Goal: Transaction & Acquisition: Book appointment/travel/reservation

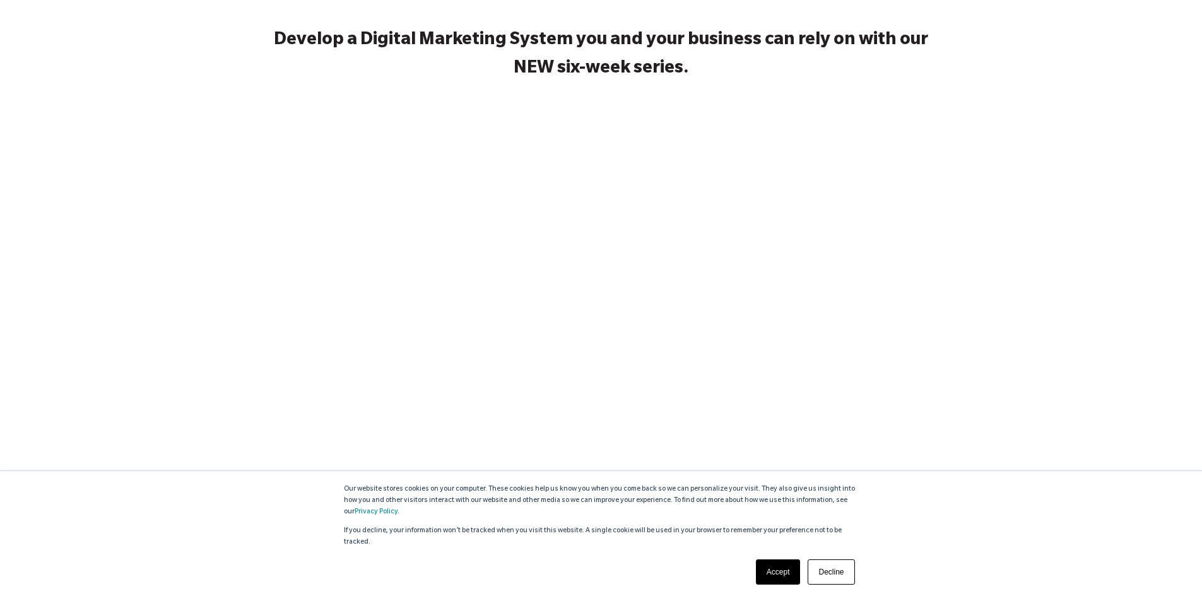
scroll to position [189, 0]
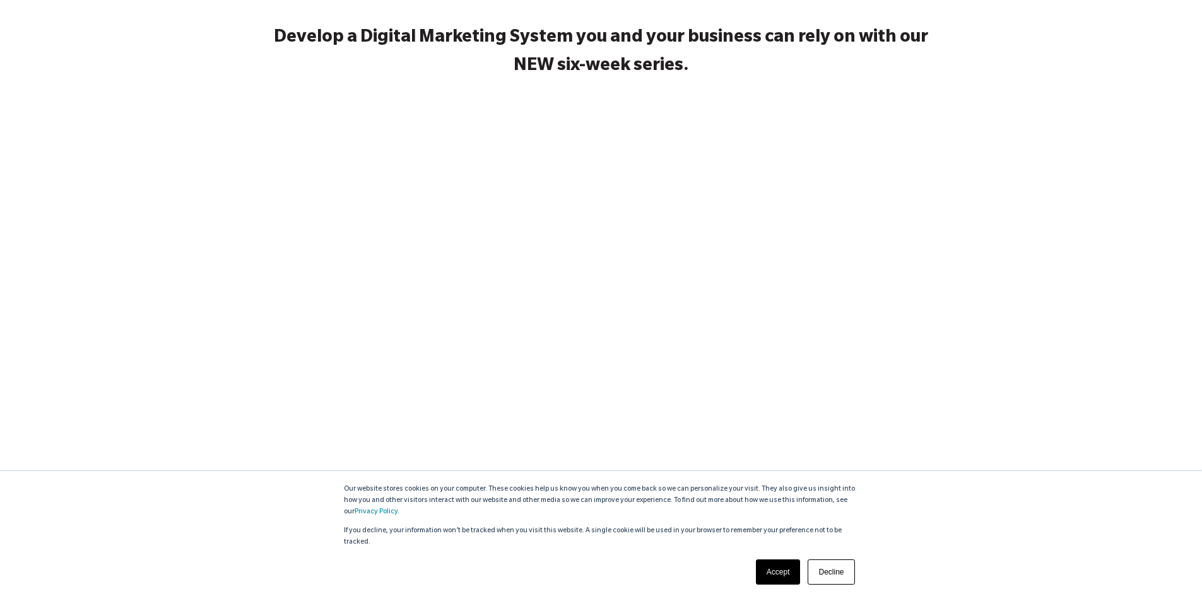
click at [784, 572] on link "Accept" at bounding box center [778, 572] width 45 height 25
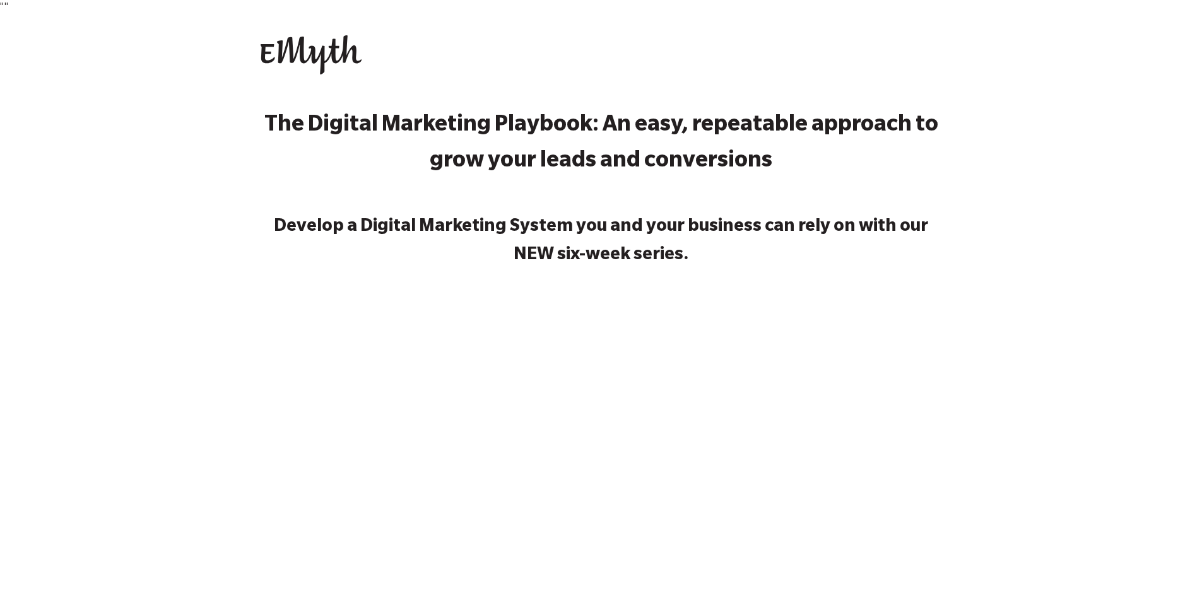
scroll to position [0, 0]
click at [298, 52] on img at bounding box center [311, 54] width 101 height 39
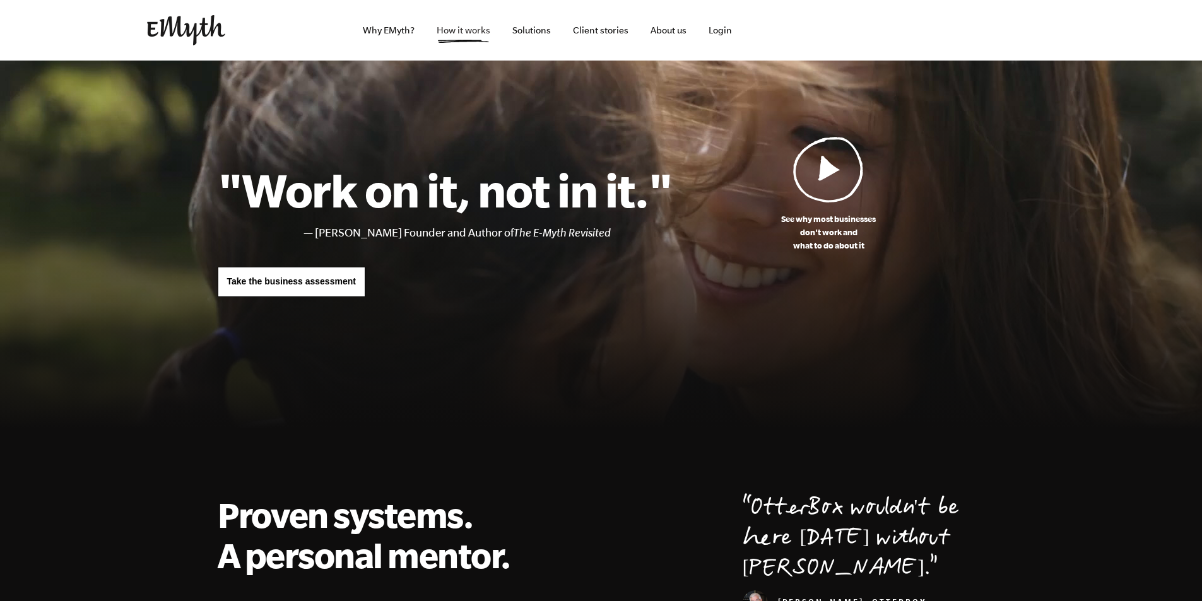
click at [460, 37] on link "How it works" at bounding box center [463, 30] width 74 height 61
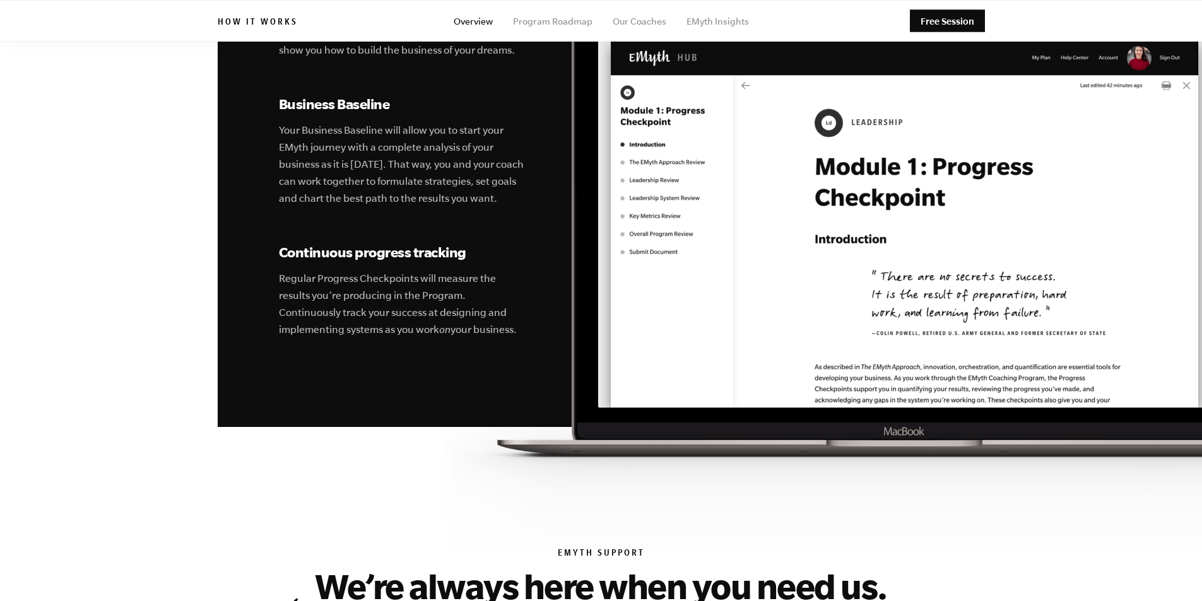
scroll to position [4353, 0]
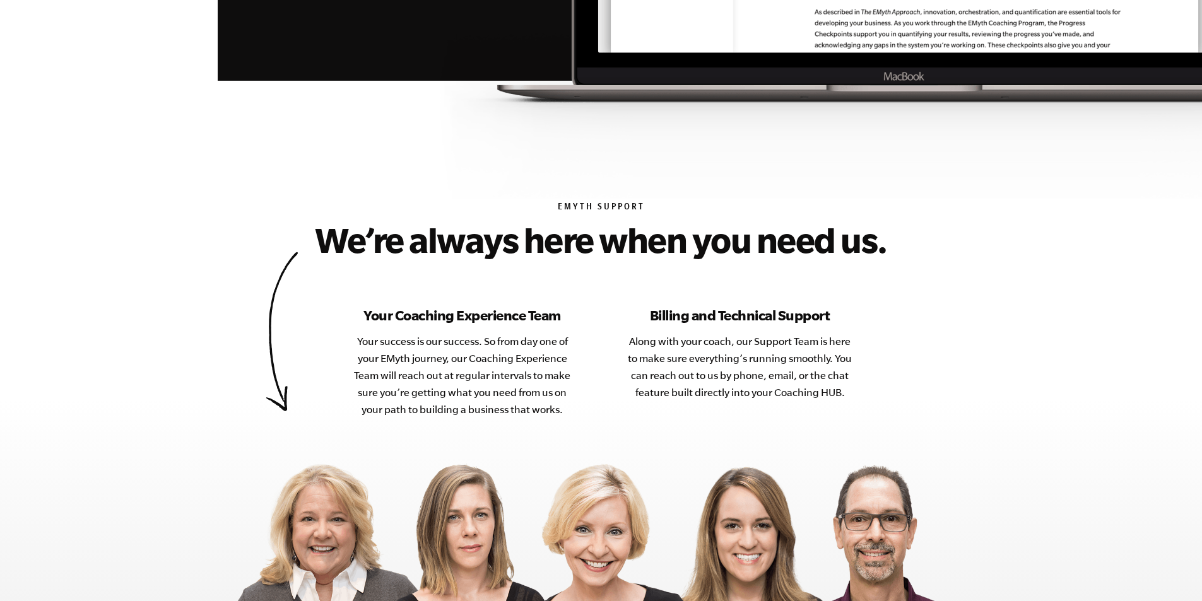
scroll to position [4984, 0]
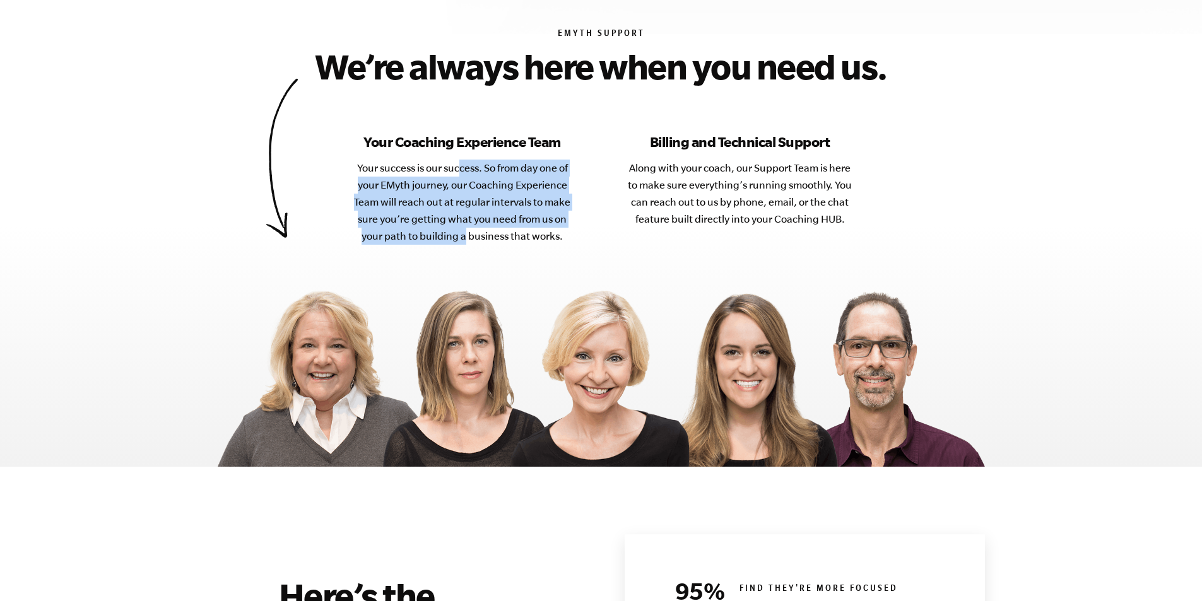
drag, startPoint x: 461, startPoint y: 125, endPoint x: 464, endPoint y: 197, distance: 72.0
click at [464, 197] on p "Your success is our success. So from day one of your EMyth journey, our Coachin…" at bounding box center [462, 202] width 227 height 85
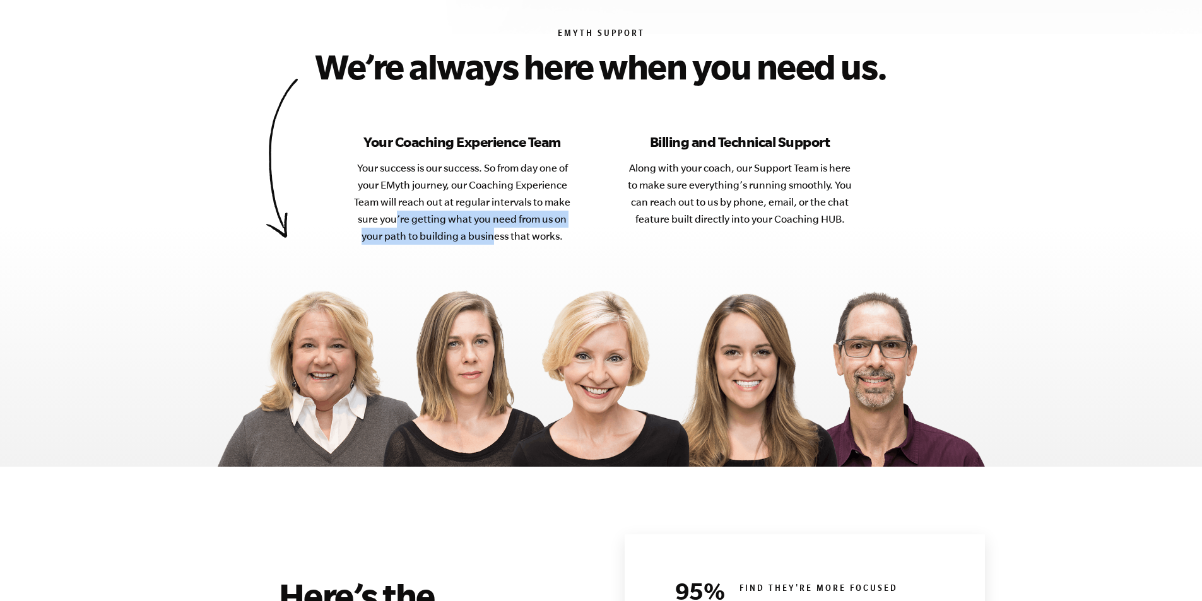
drag, startPoint x: 491, startPoint y: 197, endPoint x: 398, endPoint y: 171, distance: 96.3
click at [398, 171] on p "Your success is our success. So from day one of your EMyth journey, our Coachin…" at bounding box center [462, 202] width 227 height 85
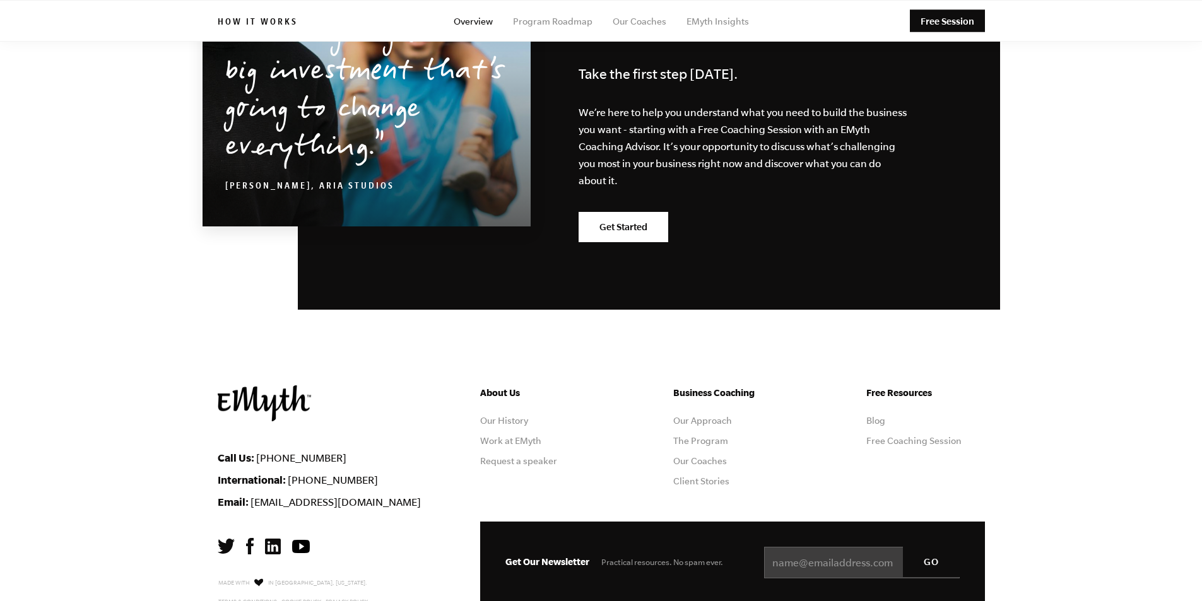
scroll to position [6007, 0]
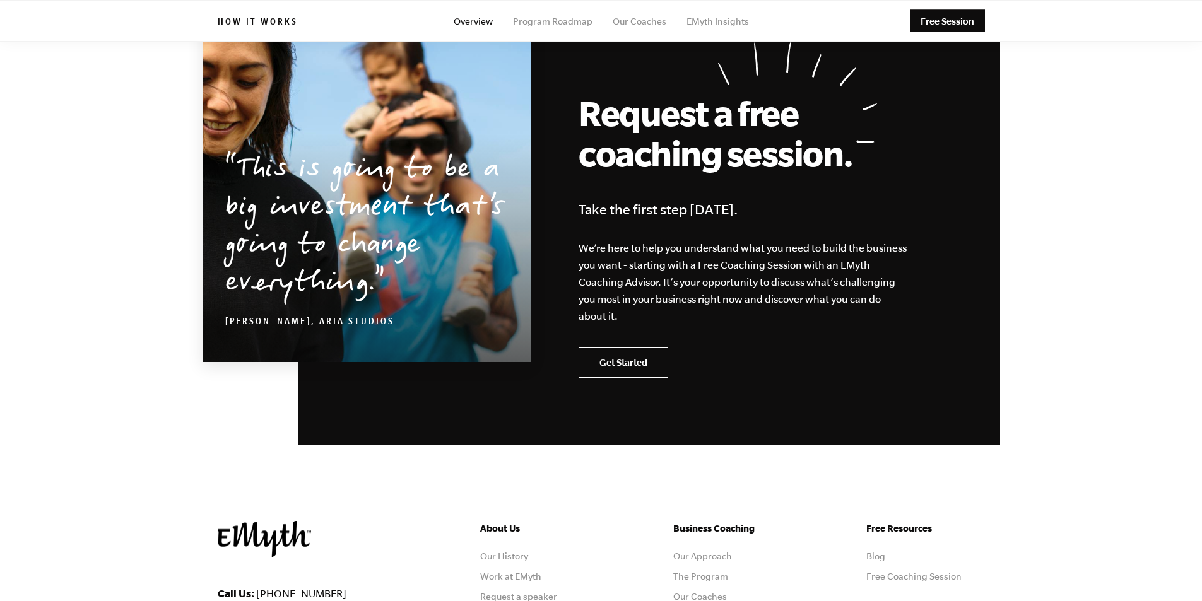
click at [627, 348] on link "Get Started" at bounding box center [624, 363] width 90 height 30
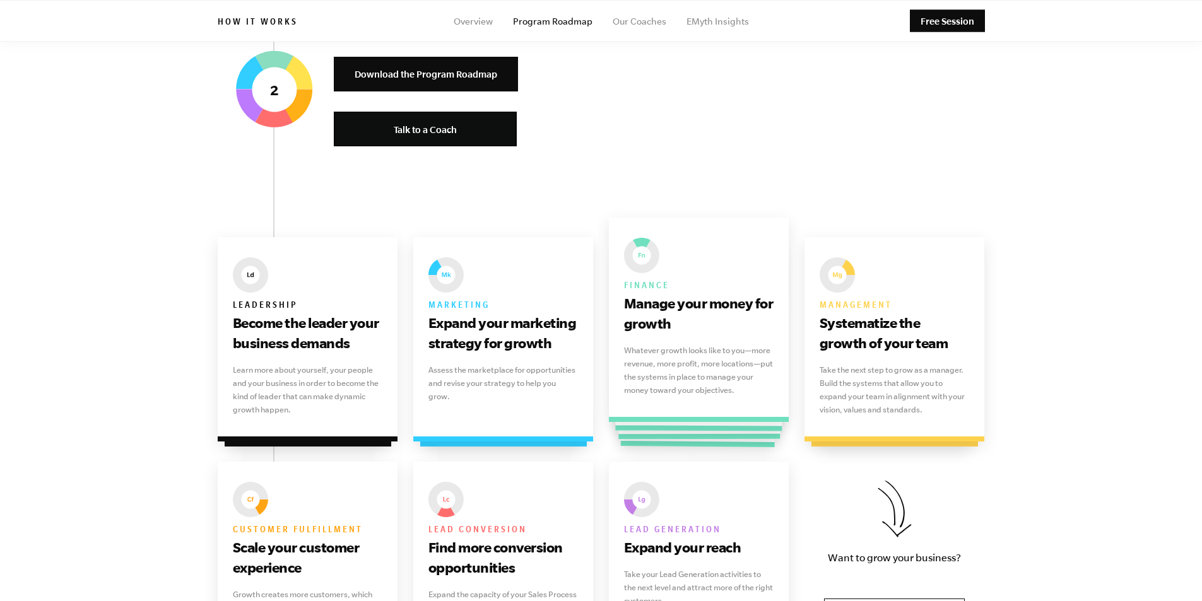
scroll to position [1451, 0]
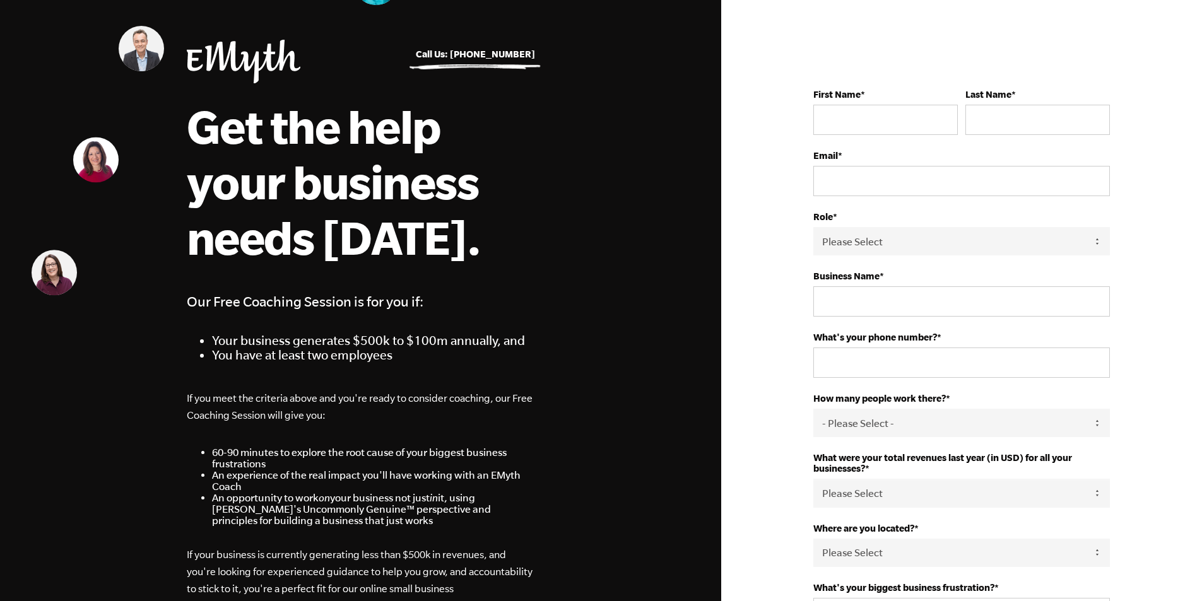
scroll to position [63, 0]
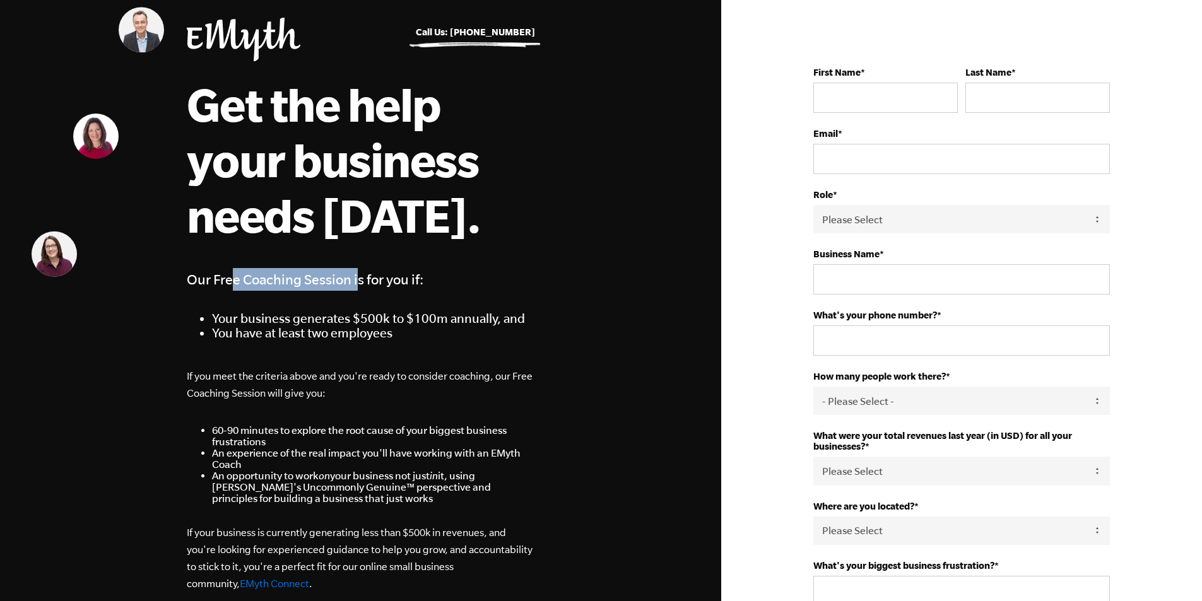
drag, startPoint x: 356, startPoint y: 280, endPoint x: 230, endPoint y: 279, distance: 125.6
click at [230, 279] on h4 "Our Free Coaching Session is for you if:" at bounding box center [361, 279] width 348 height 23
click at [229, 279] on h4 "Our Free Coaching Session is for you if:" at bounding box center [361, 279] width 348 height 23
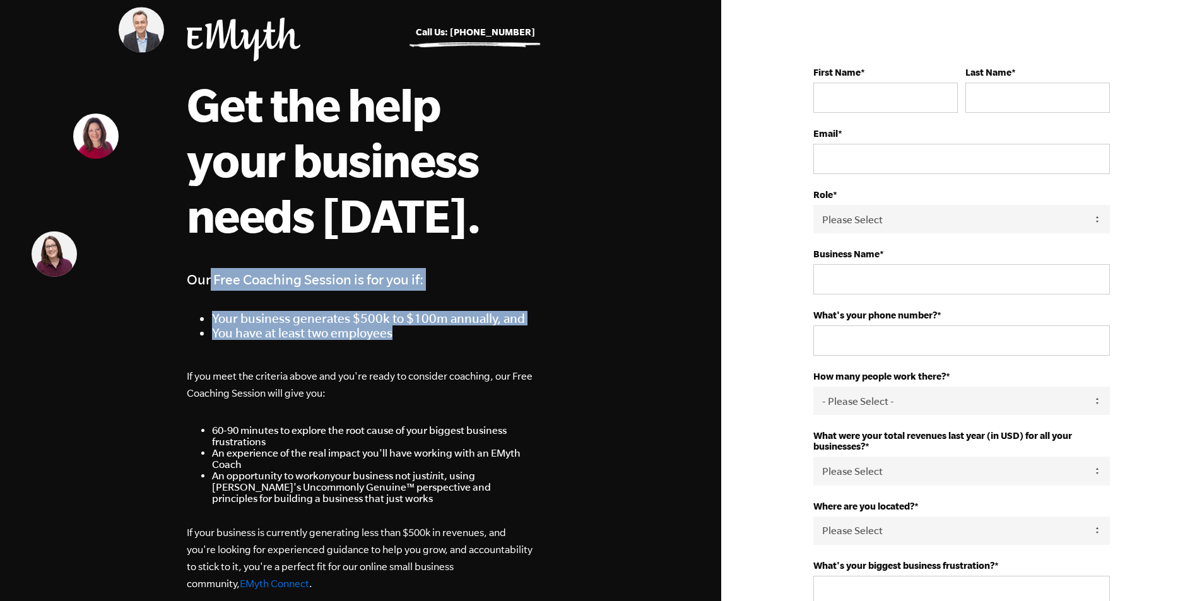
drag, startPoint x: 209, startPoint y: 280, endPoint x: 402, endPoint y: 339, distance: 201.2
click at [402, 339] on span "Our Free Coaching Session is for you if: Your business generates $500k to $100m…" at bounding box center [361, 304] width 348 height 72
click at [402, 339] on li "You have at least two employees" at bounding box center [373, 333] width 323 height 15
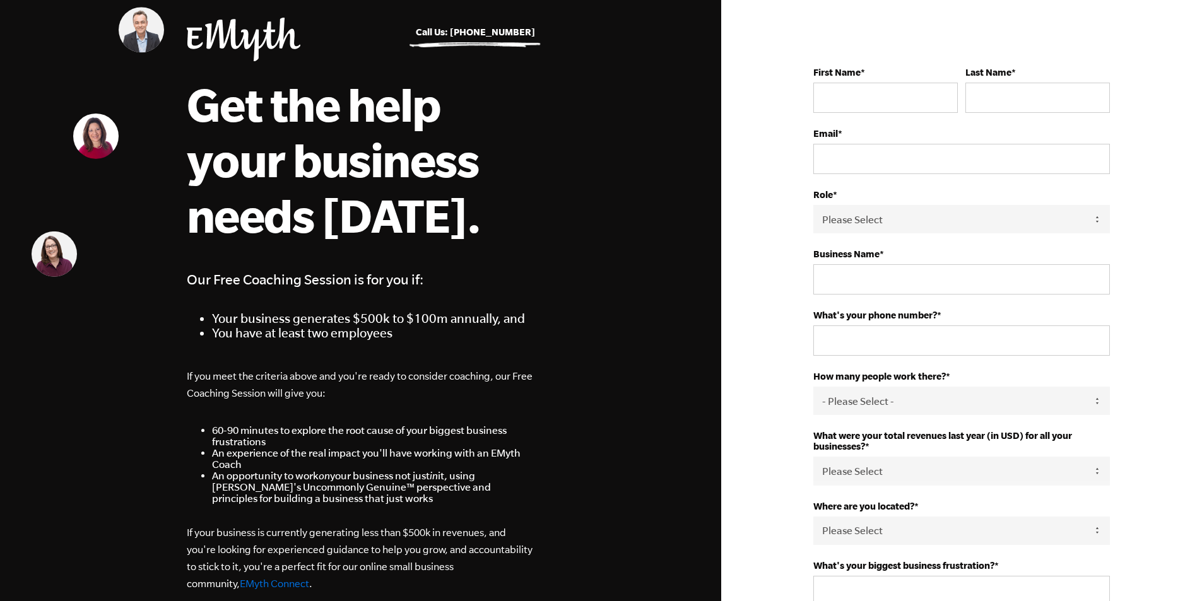
click at [389, 347] on div "Get the help your business needs [DATE]. Our Free Coaching Session is for you i…" at bounding box center [361, 334] width 348 height 516
drag, startPoint x: 329, startPoint y: 378, endPoint x: 226, endPoint y: 376, distance: 102.9
click at [226, 376] on p "If you meet the criteria above and you're ready to consider coaching, our Free …" at bounding box center [361, 385] width 348 height 34
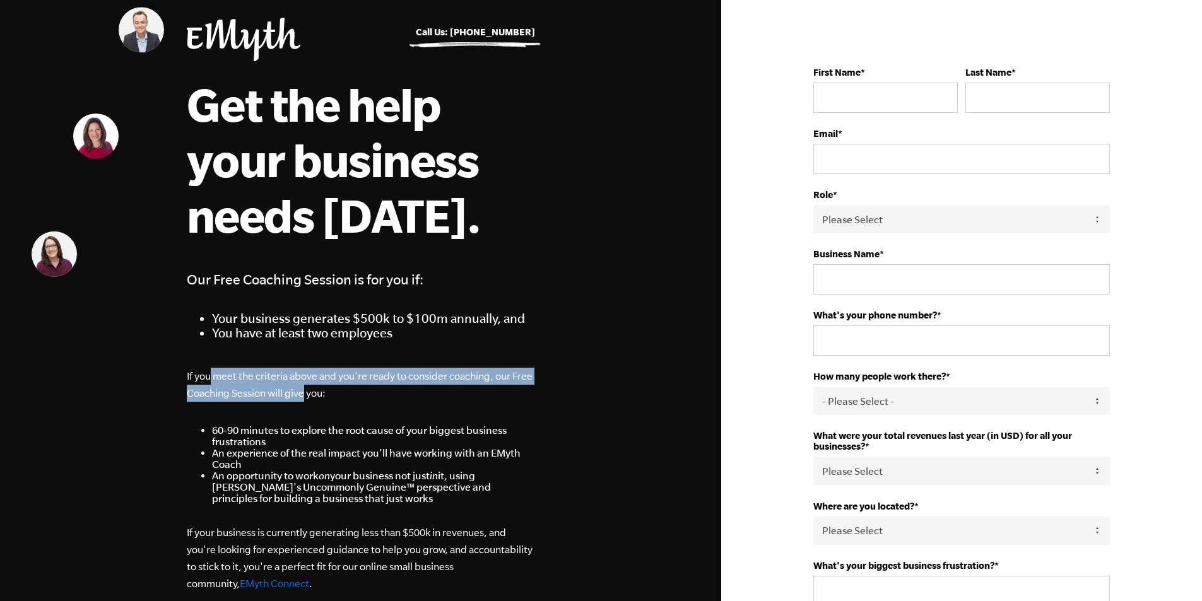
drag, startPoint x: 211, startPoint y: 375, endPoint x: 302, endPoint y: 399, distance: 94.4
click at [302, 399] on p "If you meet the criteria above and you're ready to consider coaching, our Free …" at bounding box center [361, 385] width 348 height 34
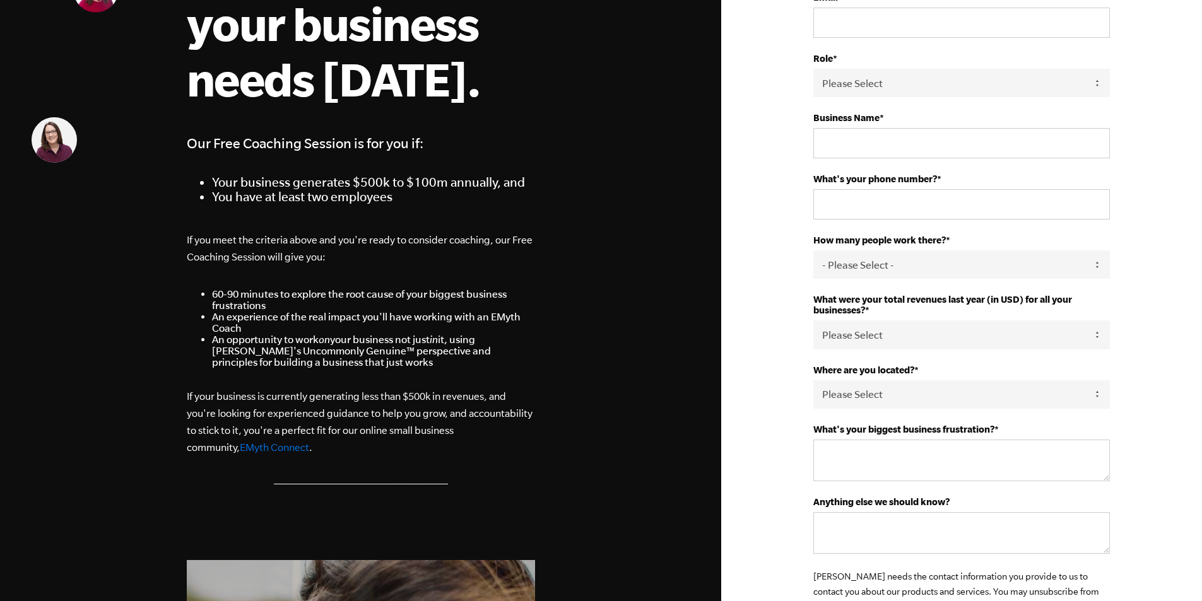
scroll to position [0, 0]
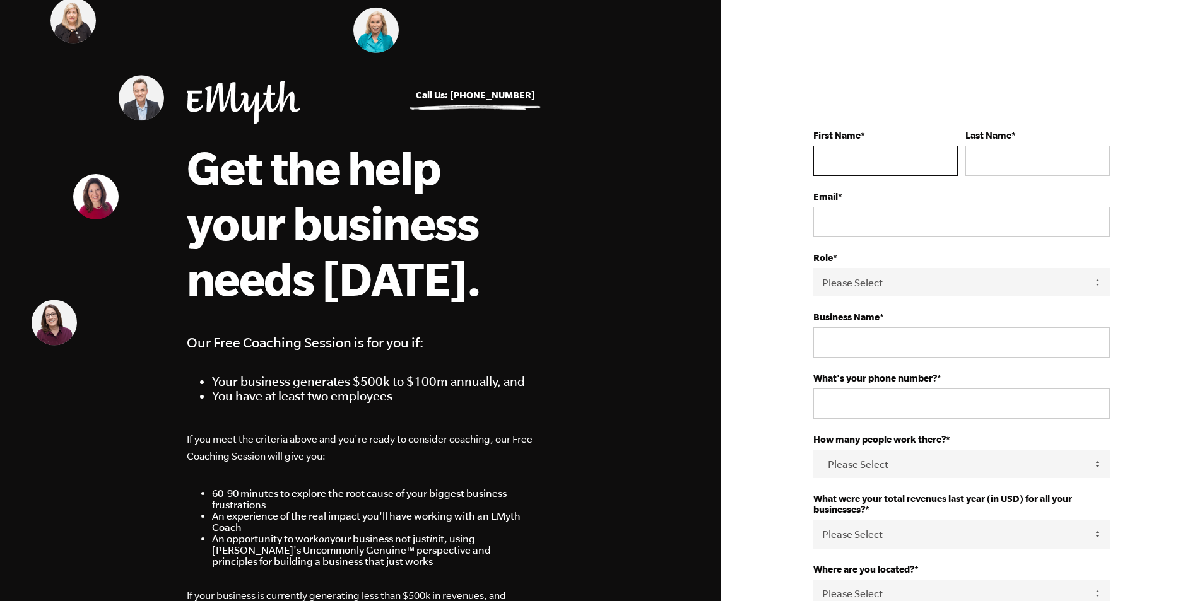
click at [863, 162] on input "First Name *" at bounding box center [885, 161] width 144 height 30
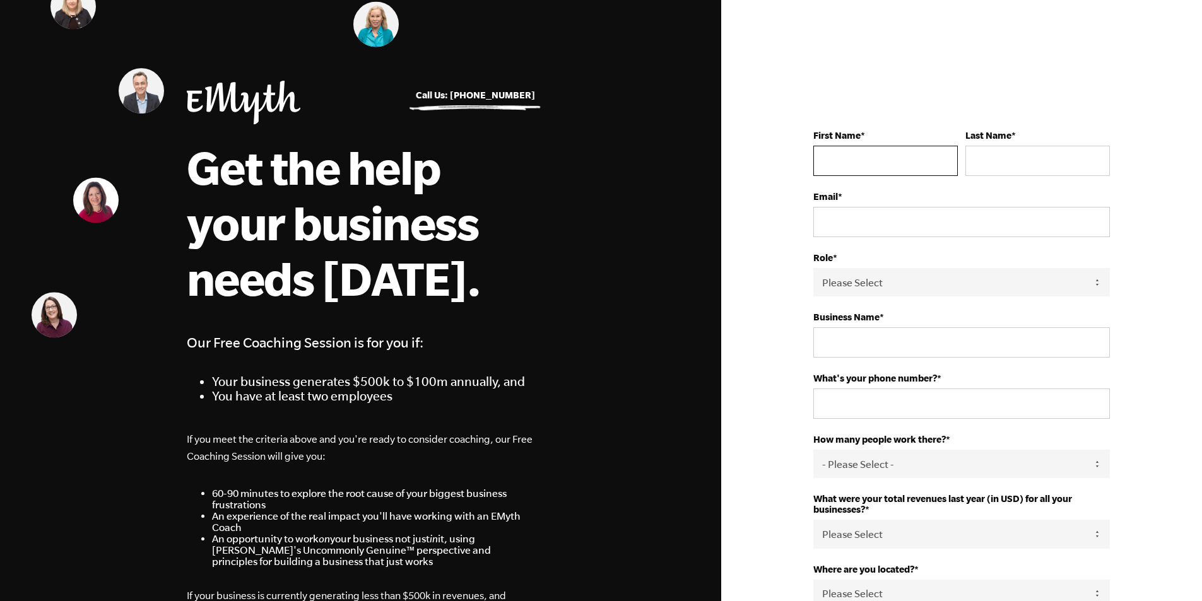
type input "Ric"
type input "Collen"
type input "riccollen@gmail.com"
type input "The Harvest Clinic"
type input "+61433984626"
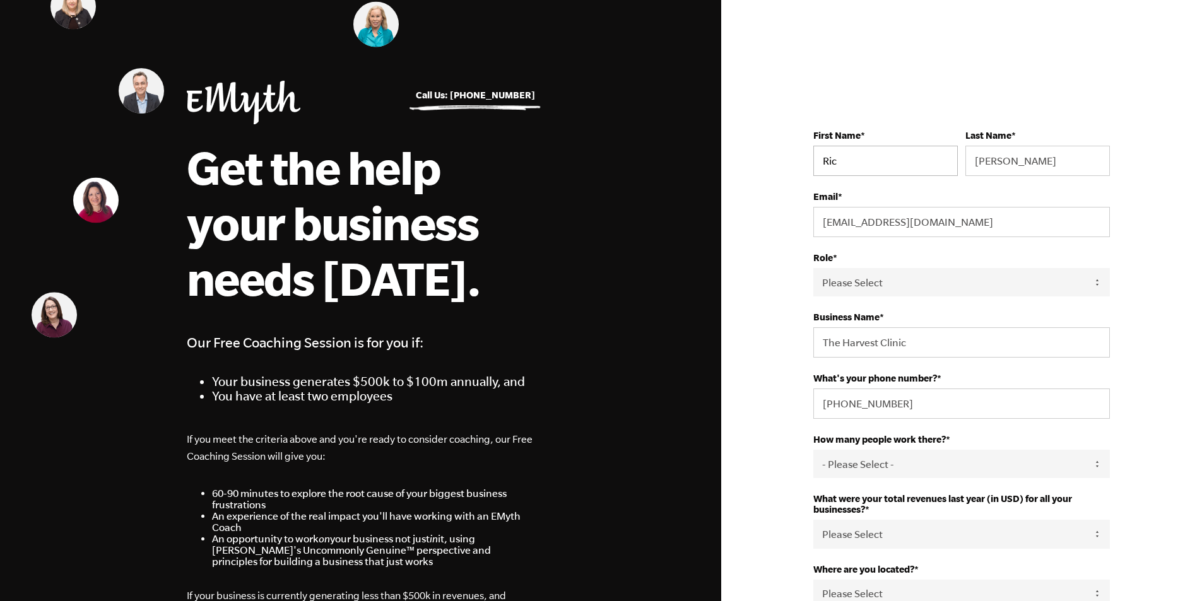
select select "Australia"
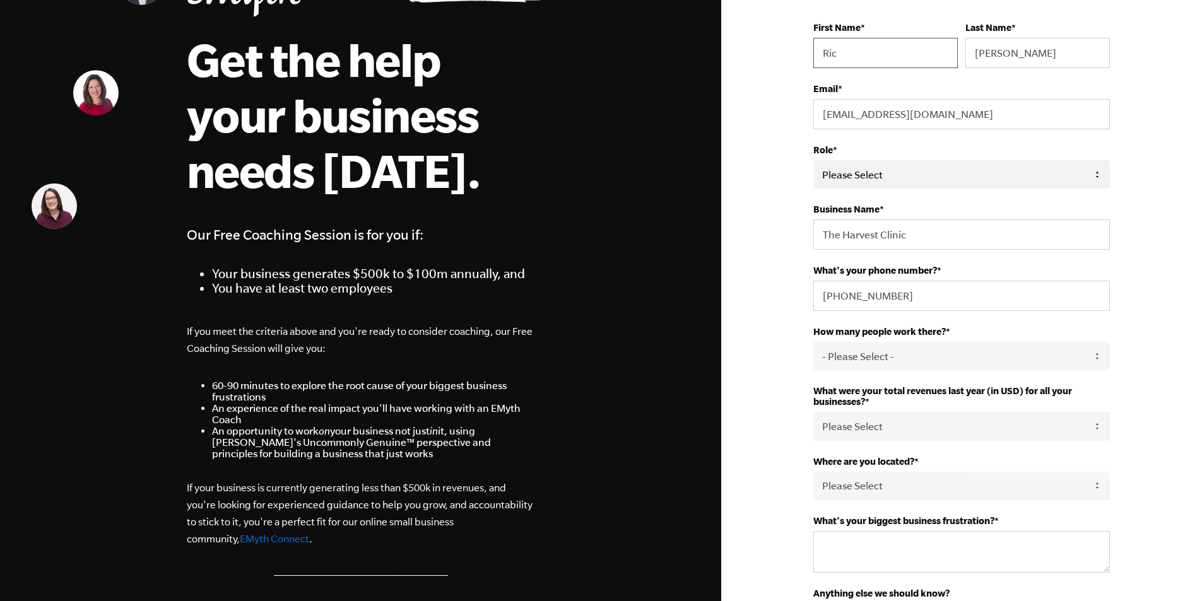
scroll to position [126, 0]
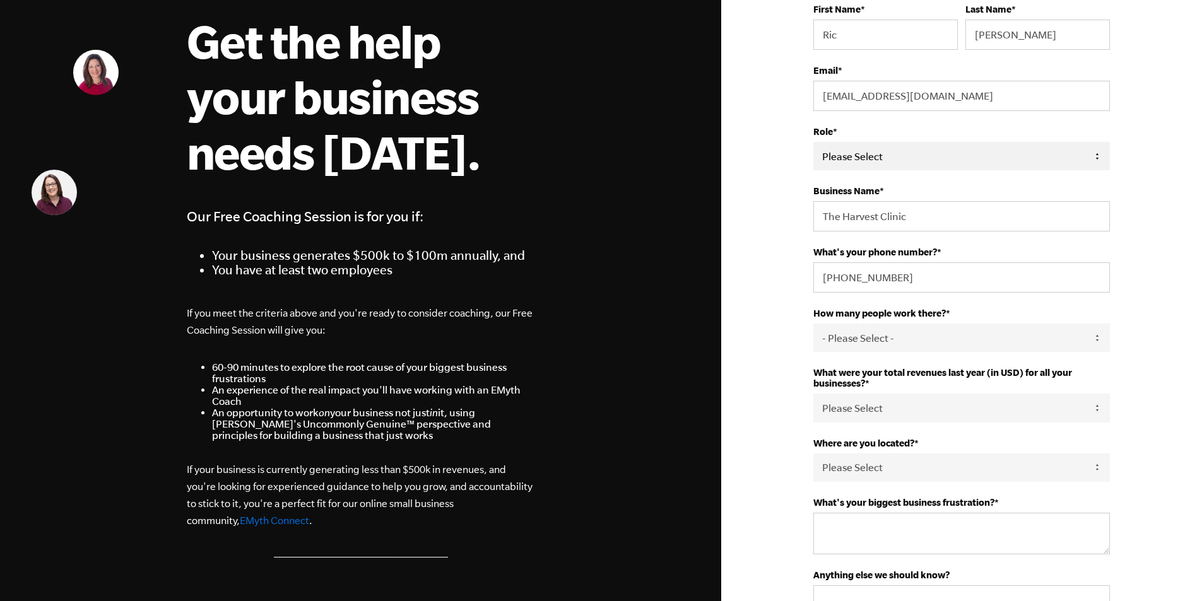
click at [873, 165] on select "Please Select Owner Partner / Co-Owner Executive Employee / Other" at bounding box center [961, 156] width 297 height 28
click at [877, 162] on select "Please Select Owner Partner / Co-Owner Executive Employee / Other" at bounding box center [961, 156] width 297 height 28
select select "Owner"
click at [813, 142] on select "Please Select Owner Partner / Co-Owner Executive Employee / Other" at bounding box center [961, 156] width 297 height 28
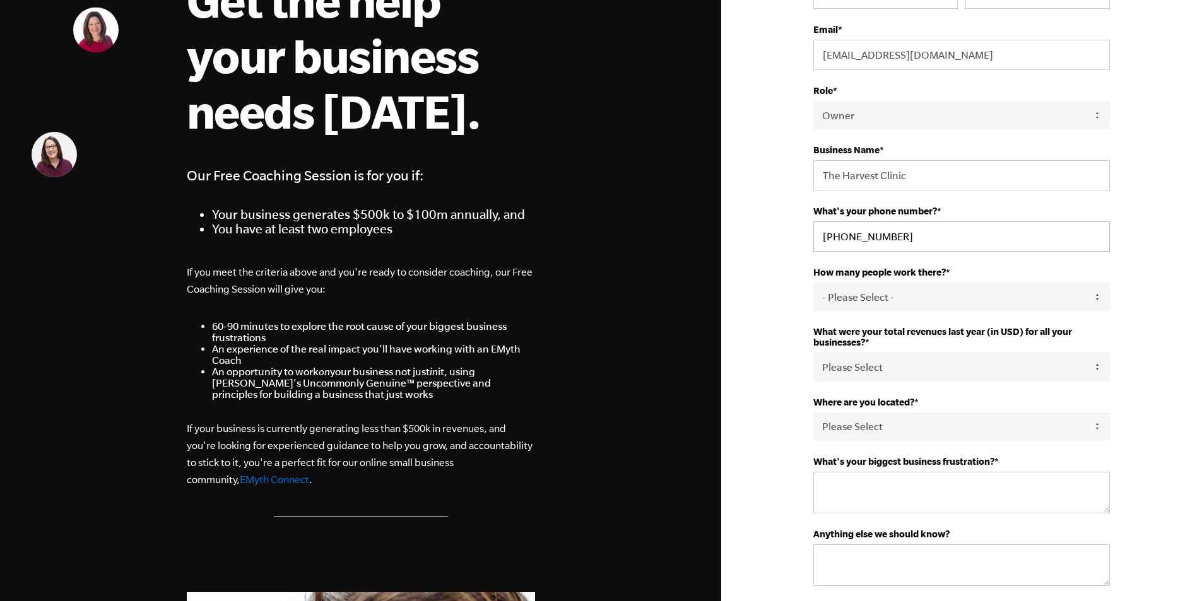
scroll to position [189, 0]
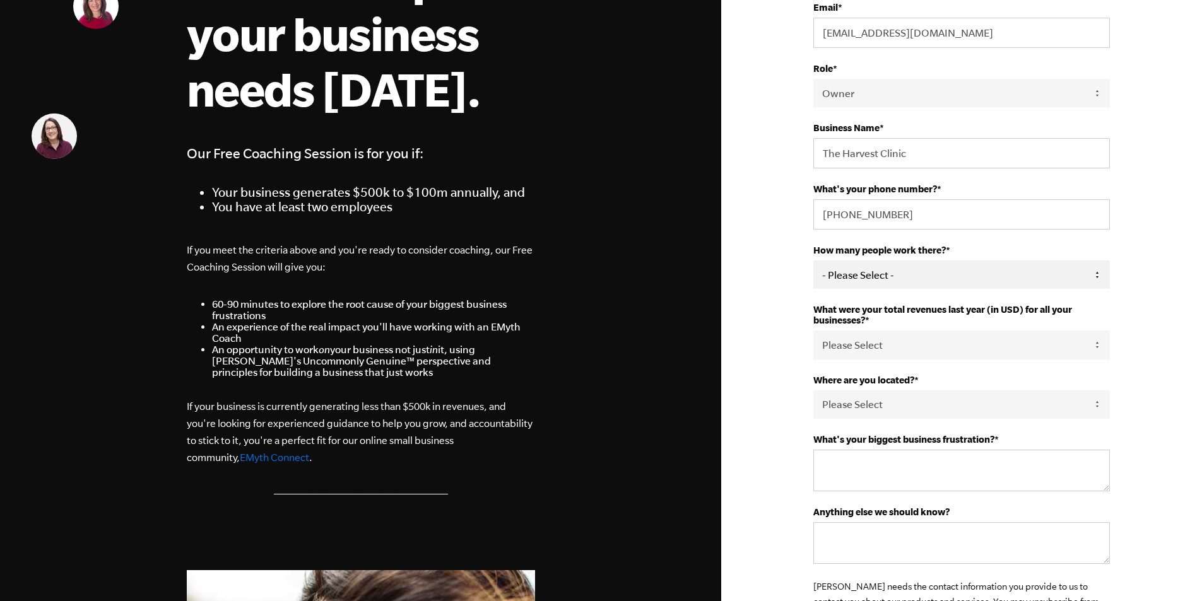
click at [861, 276] on select "- Please Select - 50+ 35-49 20-34 10-19 4-9 1-3 0 tfa_105 tfa_106 tfa_107 tfa_1…" at bounding box center [961, 275] width 297 height 28
click at [801, 264] on div "First Name * Ric Last Name * Collen Email * riccollen@gmail.com Role * Please S…" at bounding box center [961, 297] width 334 height 785
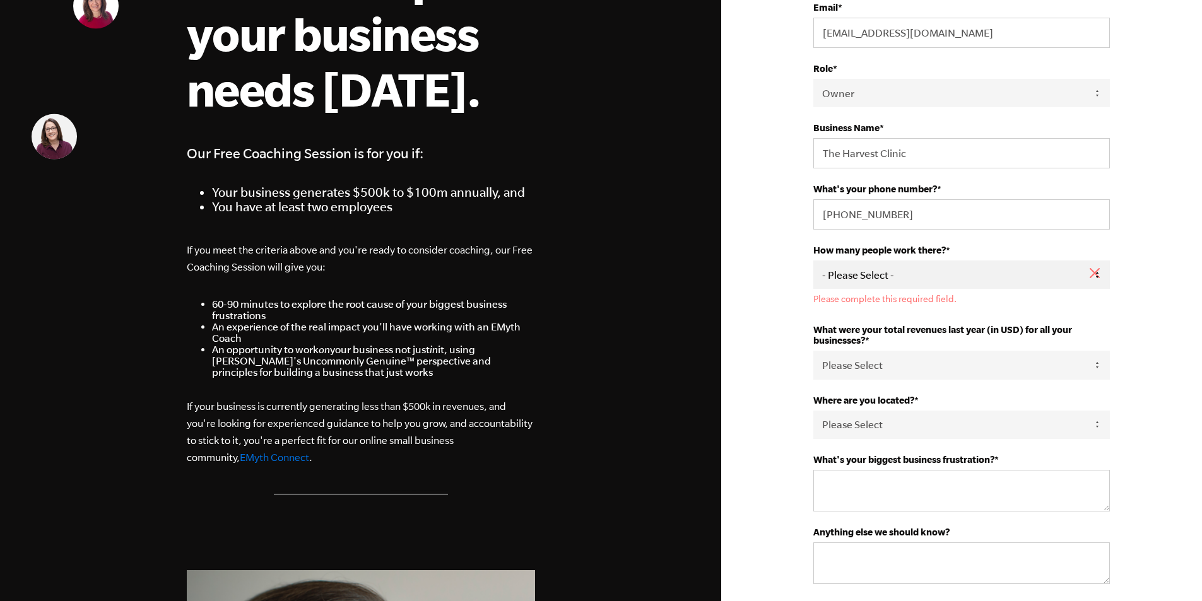
click at [864, 276] on select "- Please Select - 50+ 35-49 20-34 10-19 4-9 1-3 0 tfa_105 tfa_106 tfa_107 tfa_1…" at bounding box center [961, 275] width 297 height 28
select select "20-34"
click at [813, 261] on select "- Please Select - 50+ 35-49 20-34 10-19 4-9 1-3 0 tfa_105 tfa_106 tfa_107 tfa_1…" at bounding box center [961, 275] width 297 height 28
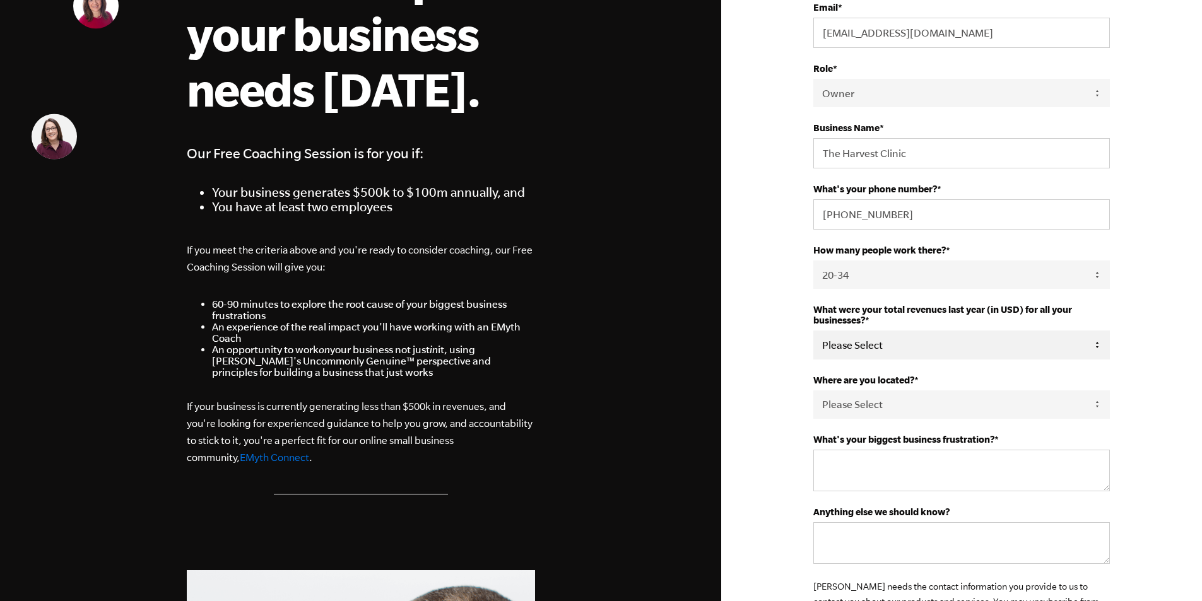
drag, startPoint x: 893, startPoint y: 344, endPoint x: 888, endPoint y: 349, distance: 7.1
click at [891, 345] on select "Please Select 0-75K 76-150K 151-275K 276-500K 501-750K 751-1M 1-2.5M 2.5-5M 5-1…" at bounding box center [961, 345] width 297 height 28
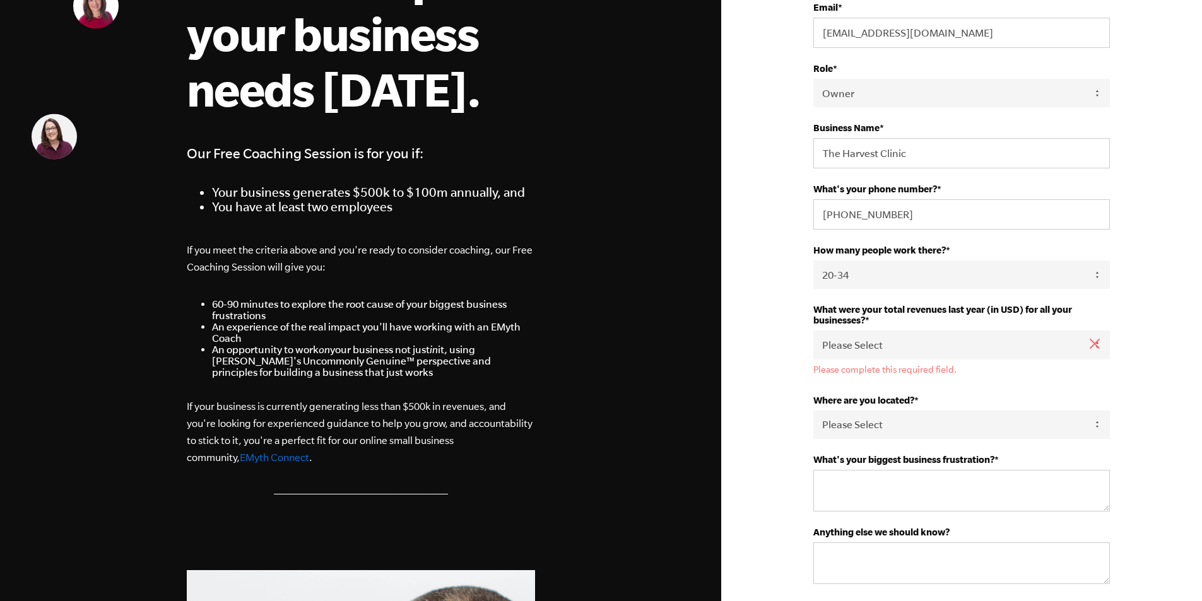
click at [767, 336] on div "First Name * Ric Last Name * Collen Email * riccollen@gmail.com Role * Please S…" at bounding box center [961, 521] width 481 height 1421
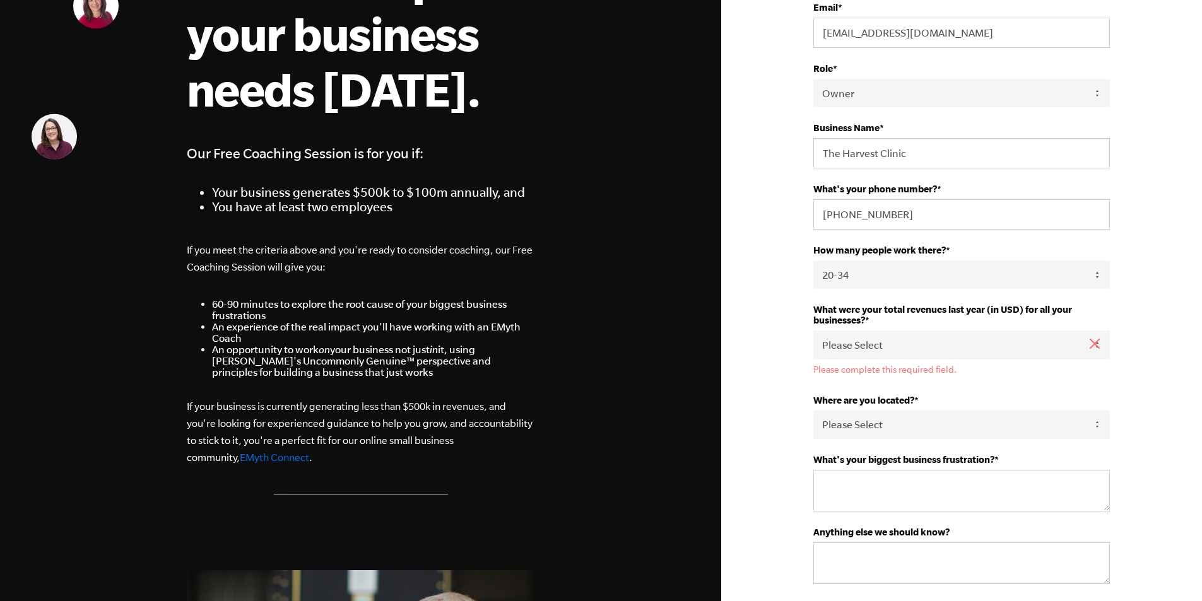
click at [902, 360] on div "What were your total revenues last year (in USD) for all your businesses? * Ple…" at bounding box center [961, 339] width 297 height 70
click at [900, 348] on select "Please Select 0-75K 76-150K 151-275K 276-500K 501-750K 751-1M 1-2.5M 2.5-5M 5-1…" at bounding box center [961, 345] width 297 height 28
select select "501-750K"
click at [813, 331] on select "Please Select 0-75K 76-150K 151-275K 276-500K 501-750K 751-1M 1-2.5M 2.5-5M 5-1…" at bounding box center [961, 345] width 297 height 28
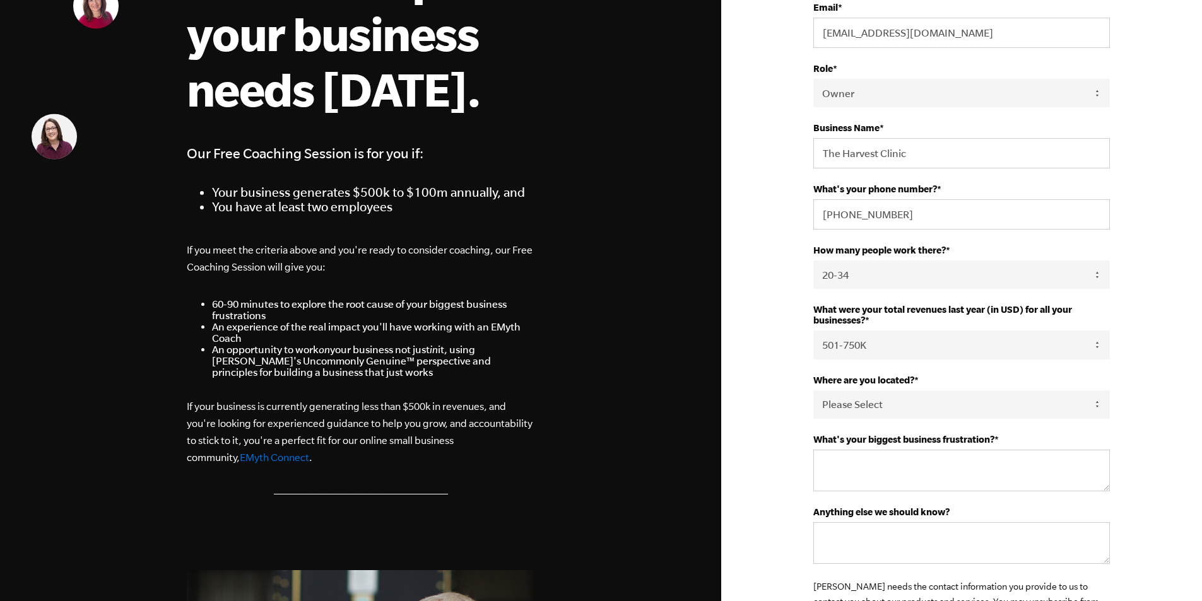
click at [787, 315] on div "First Name * Ric Last Name * Collen Email * riccollen@gmail.com Role * Please S…" at bounding box center [961, 521] width 481 height 1421
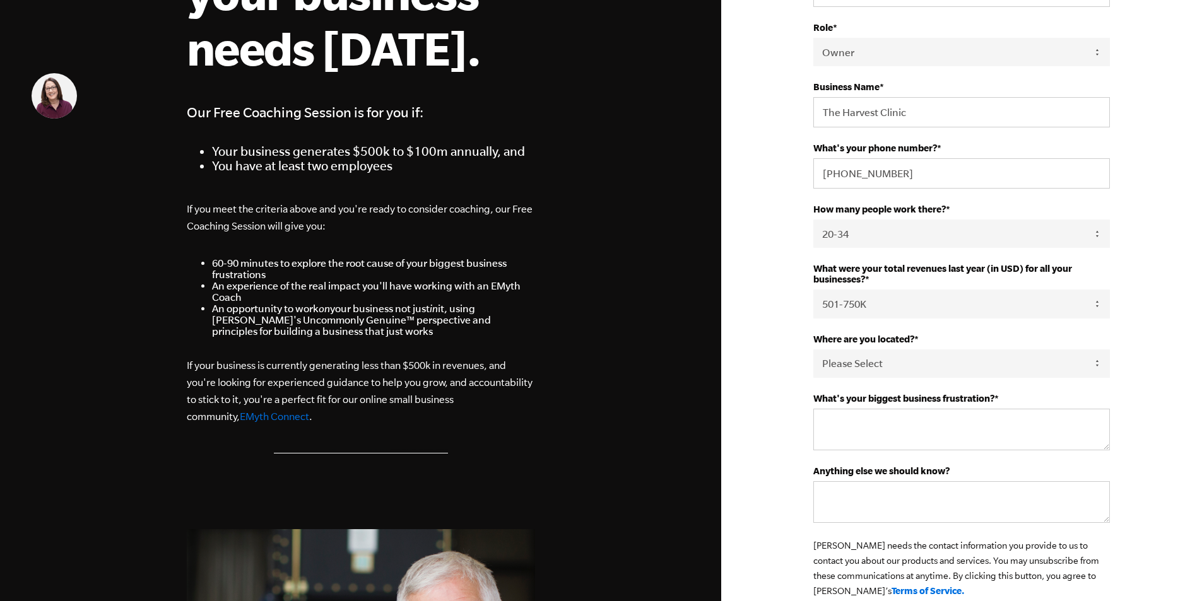
scroll to position [252, 0]
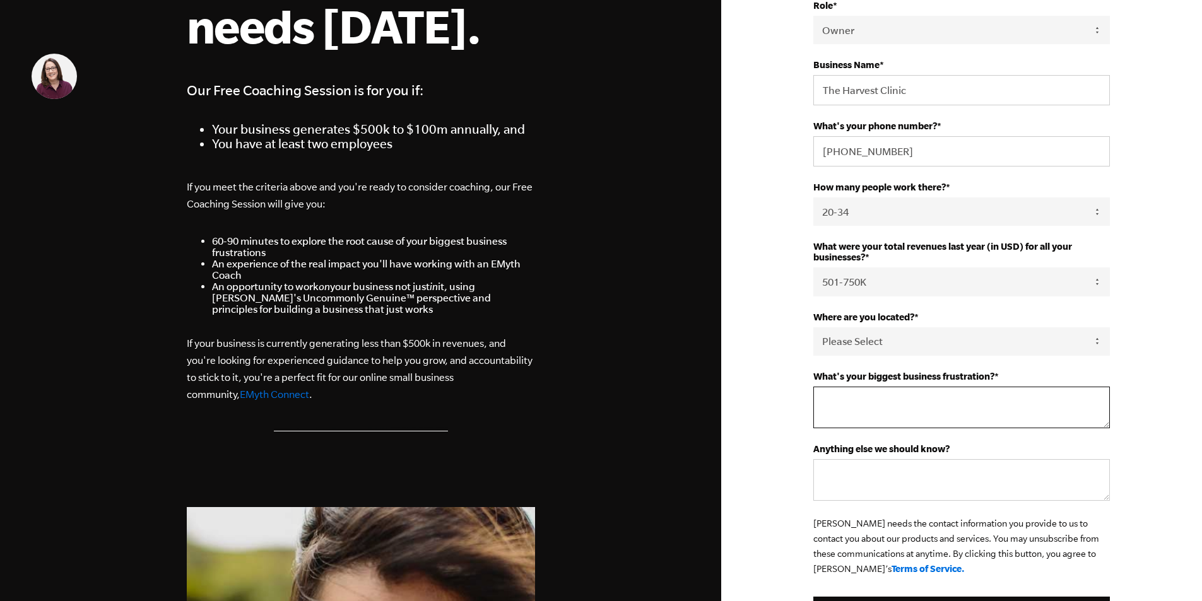
click at [885, 416] on textarea "What's your biggest business frustration? *" at bounding box center [961, 408] width 297 height 42
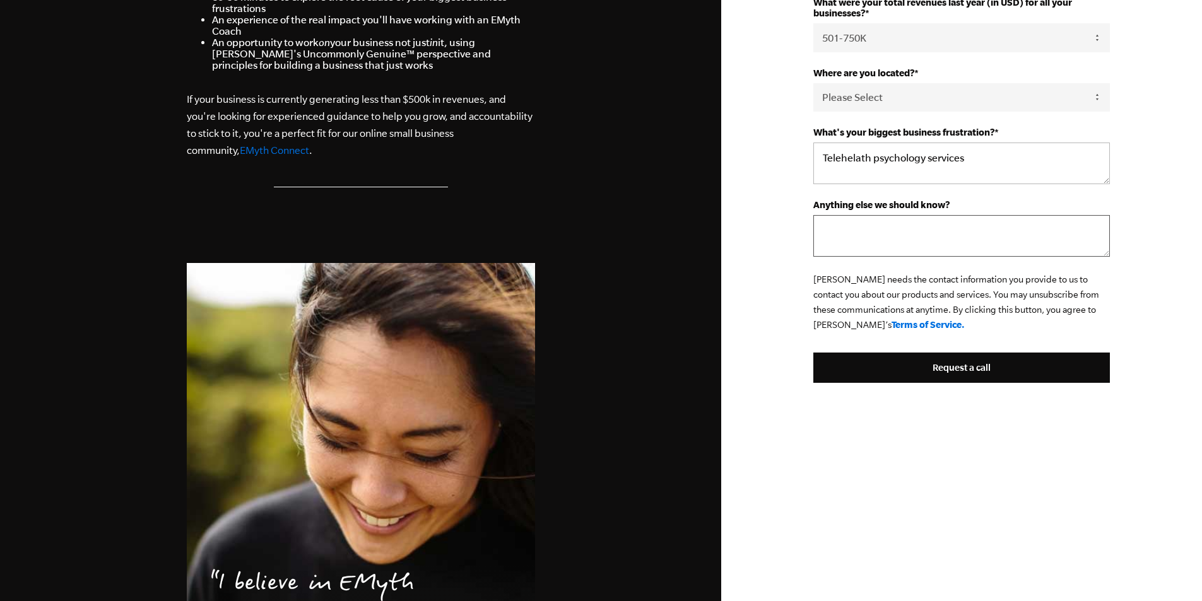
scroll to position [505, 0]
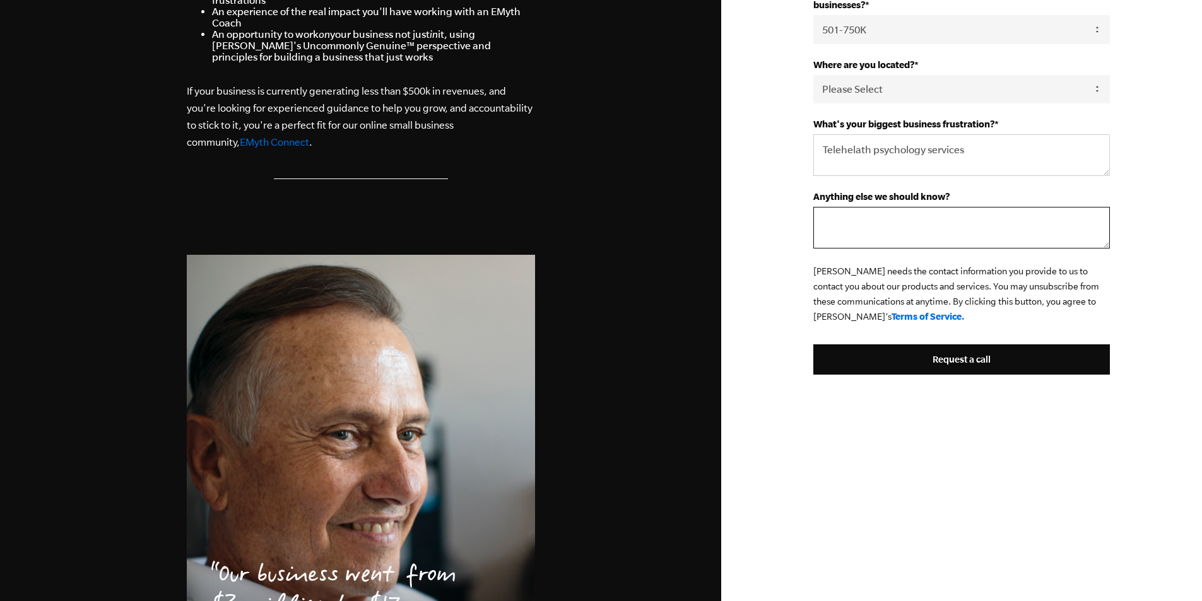
click at [897, 235] on textarea "Anything else we should know?" at bounding box center [961, 228] width 297 height 42
click at [852, 151] on textarea "Telehelath psychology services" at bounding box center [961, 155] width 297 height 42
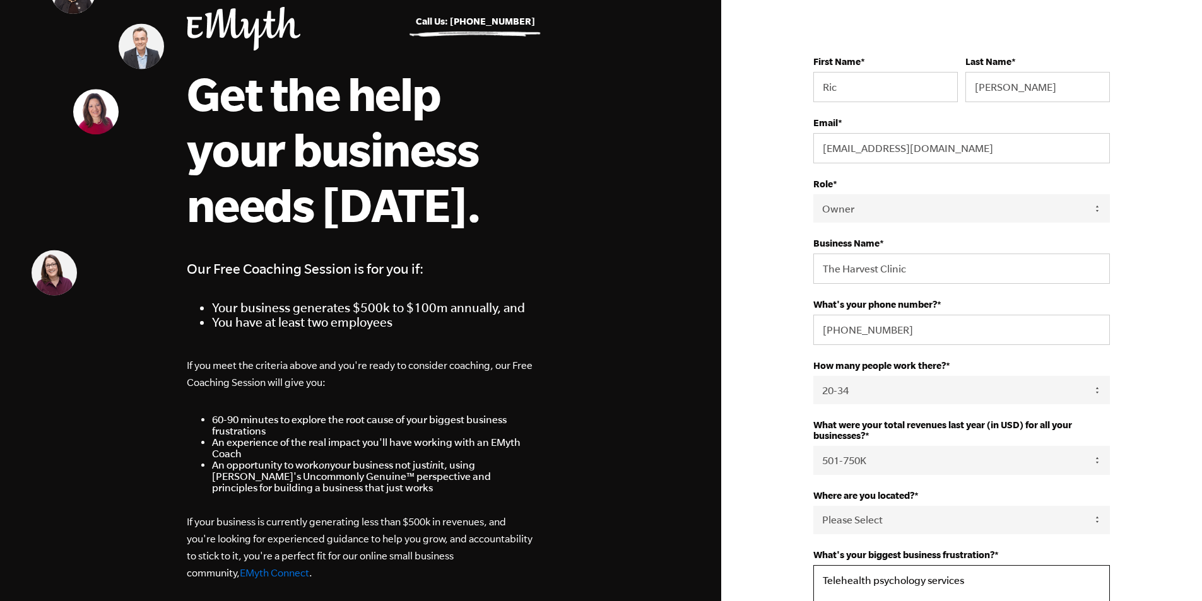
scroll to position [63, 0]
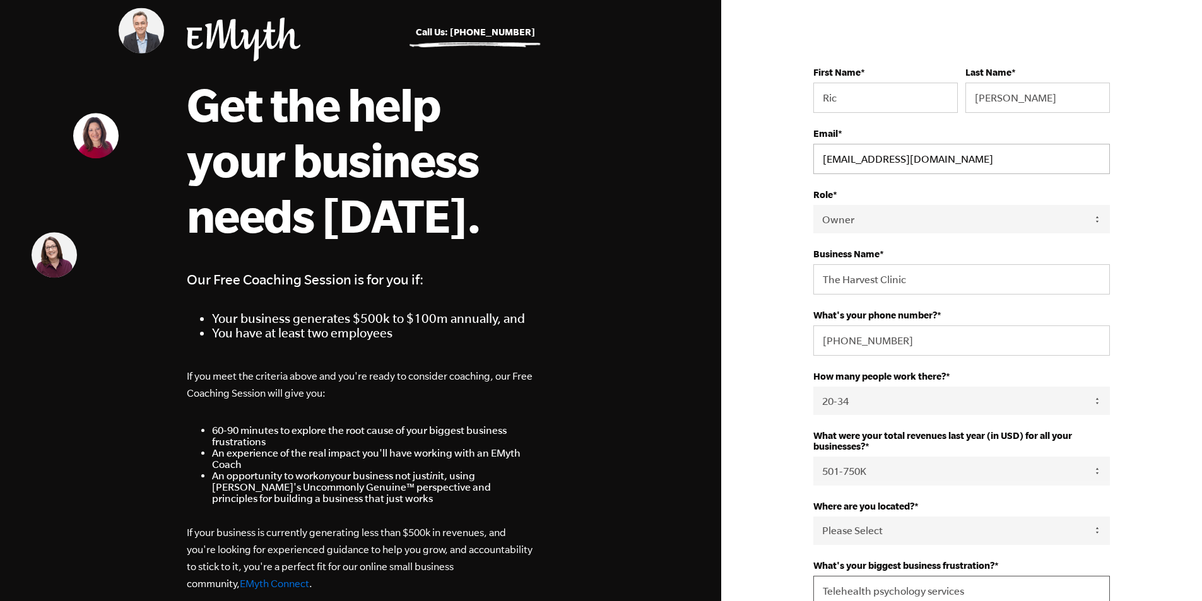
type textarea "Telehealth psychology services"
click at [934, 163] on input "riccollen@gmail.com" at bounding box center [961, 159] width 297 height 30
type input "[EMAIL_ADDRESS][DOMAIN_NAME]"
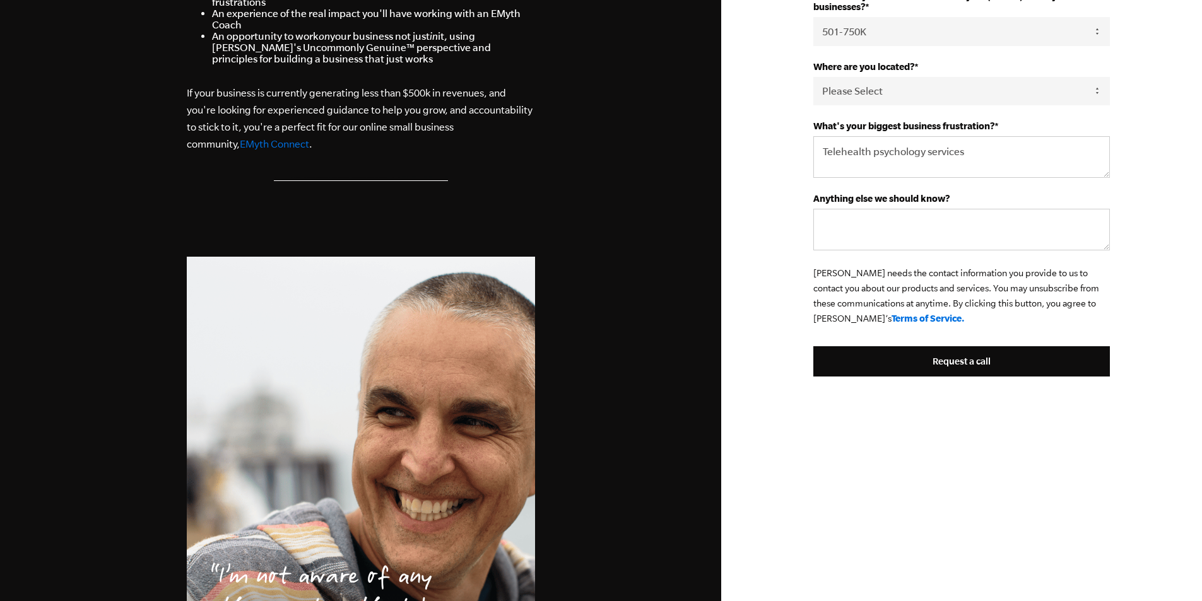
scroll to position [505, 0]
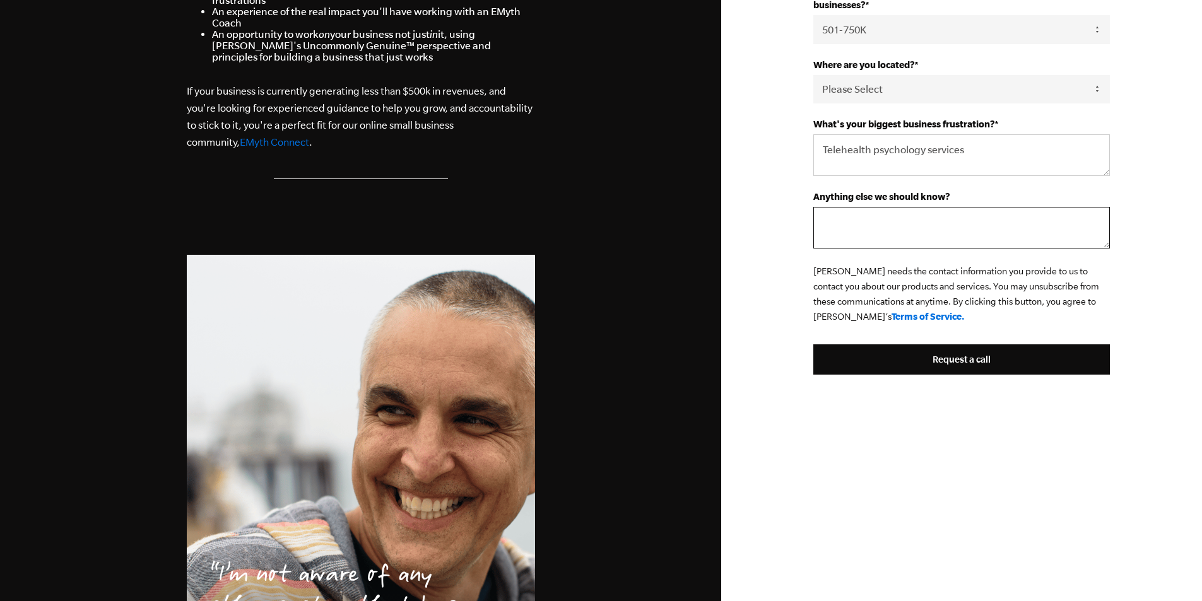
click at [900, 231] on textarea "Anything else we should know?" at bounding box center [961, 228] width 297 height 42
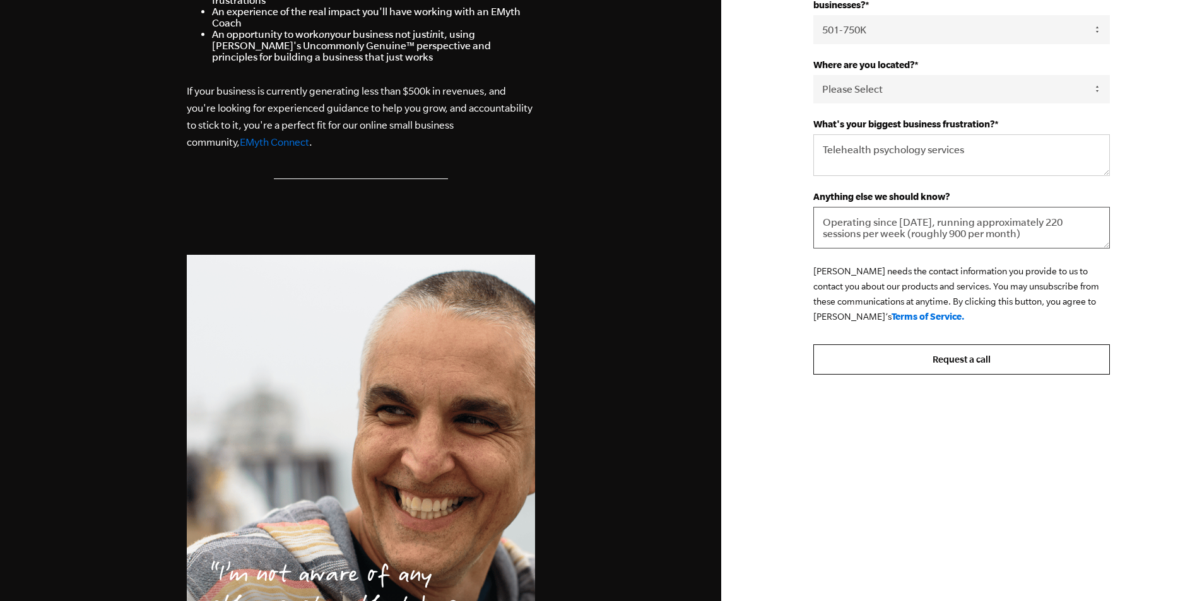
type textarea "Operating since 2020, running approximately 220 sessions per week (roughly 900 …"
click at [976, 358] on input "Request a call" at bounding box center [961, 359] width 297 height 30
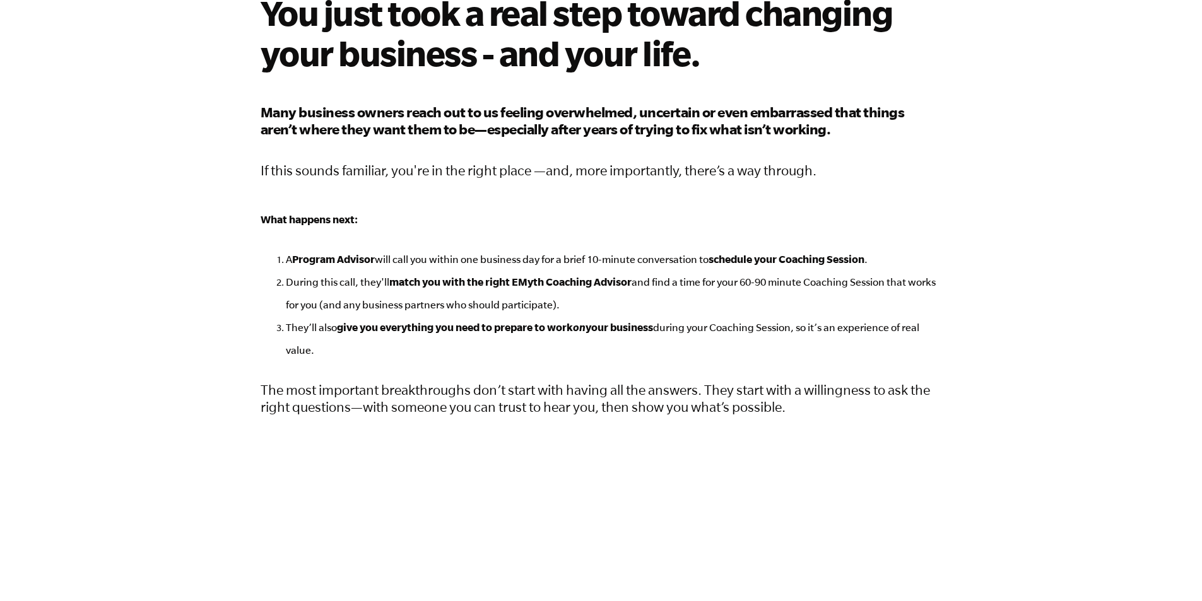
scroll to position [189, 0]
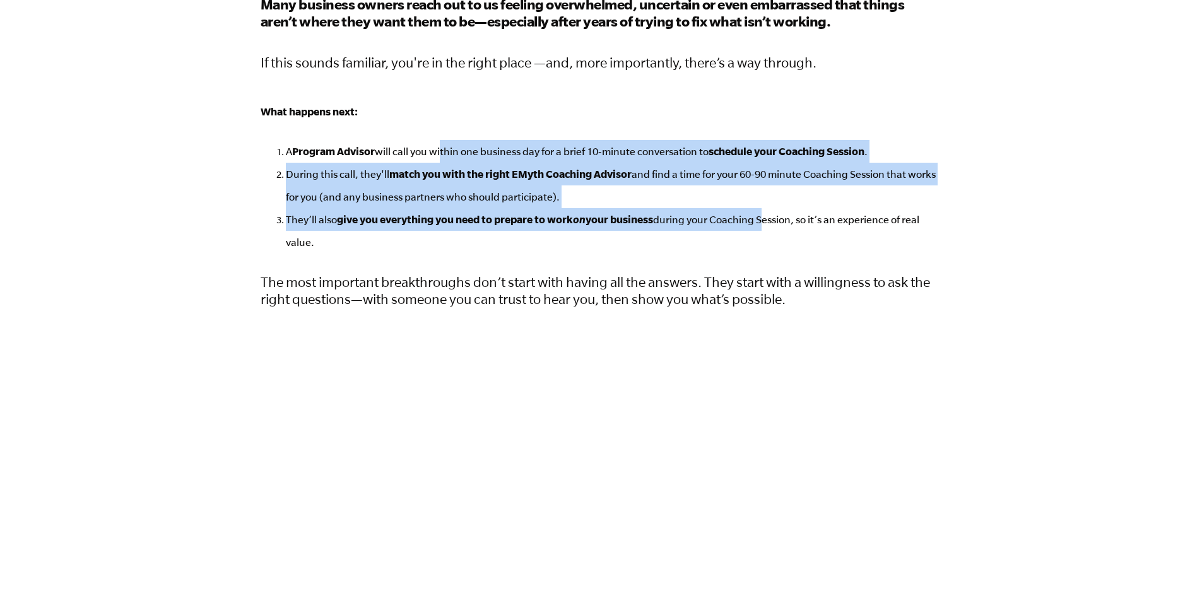
drag, startPoint x: 446, startPoint y: 155, endPoint x: 767, endPoint y: 210, distance: 325.3
click at [767, 210] on ol "A Program Advisor will call you within one business day for a brief 10-minute c…" at bounding box center [601, 197] width 681 height 114
click at [767, 210] on li "They’ll also give you everything you need to prepare to work on your business d…" at bounding box center [614, 230] width 656 height 45
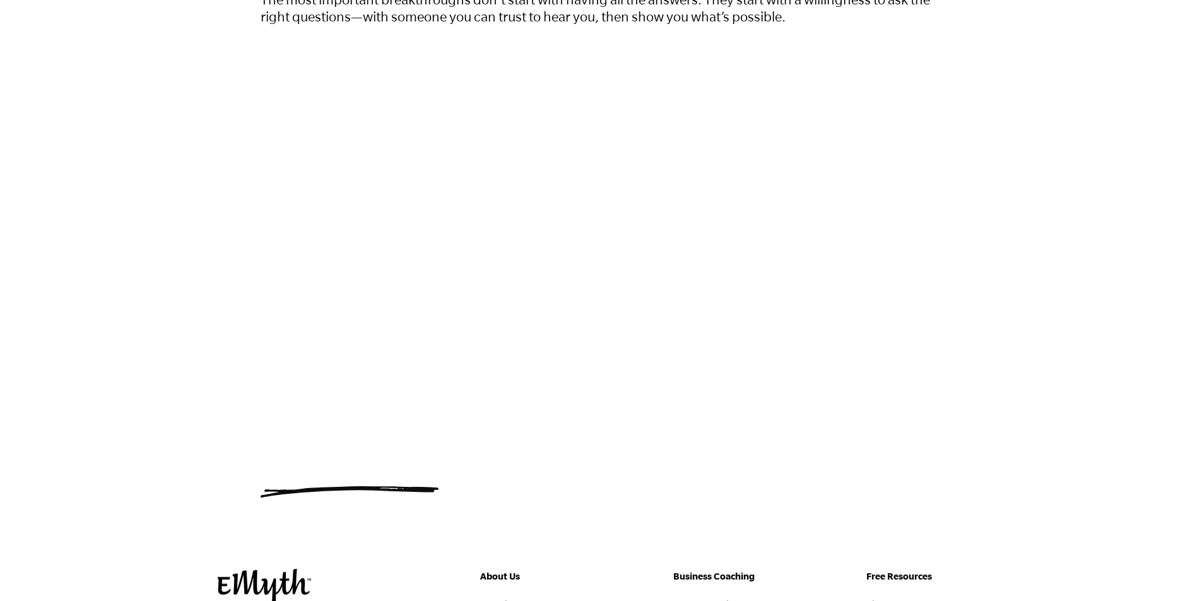
scroll to position [442, 0]
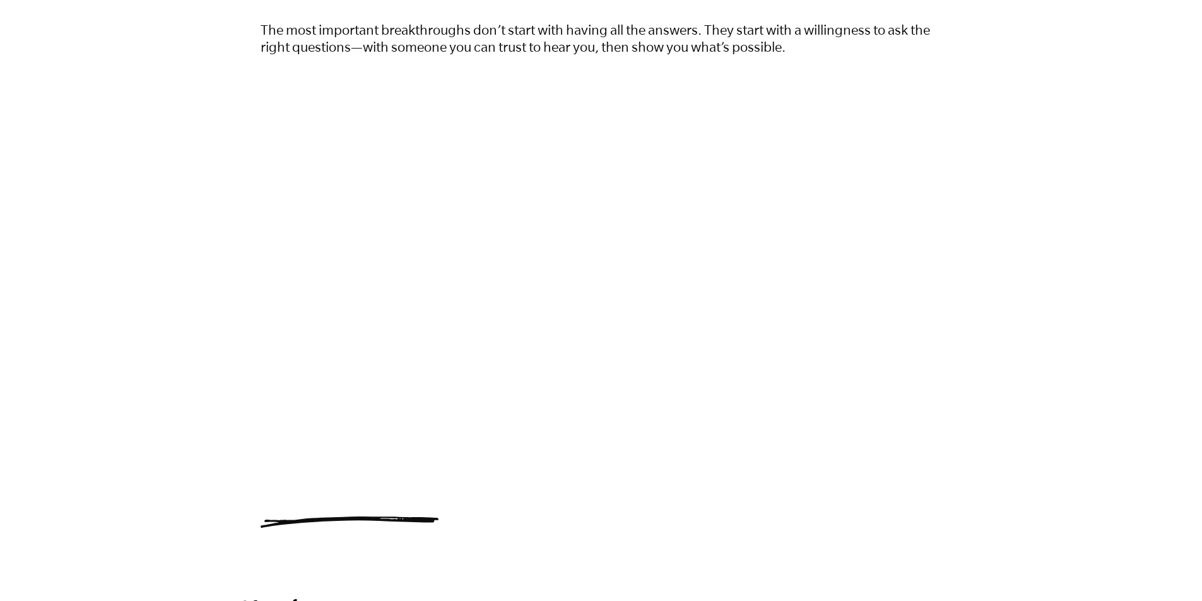
click at [999, 393] on div "You just took a real step toward changing your business - and your life. Many b…" at bounding box center [601, 76] width 1202 height 907
click at [1016, 316] on div "You just took a real step toward changing your business - and your life. Many b…" at bounding box center [601, 76] width 1202 height 907
